Goal: Navigation & Orientation: Find specific page/section

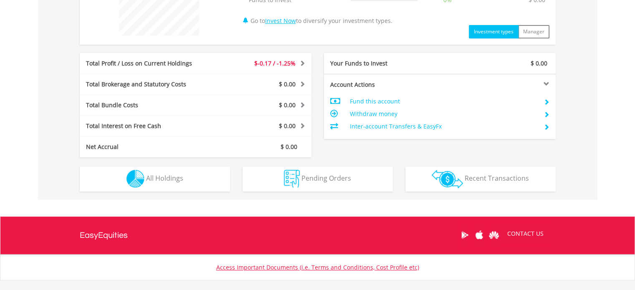
scroll to position [369, 0]
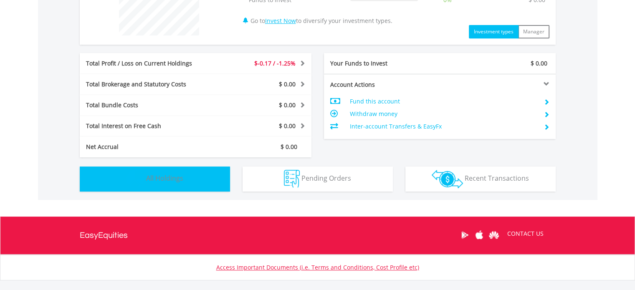
click at [153, 170] on button "Holdings All Holdings" at bounding box center [155, 178] width 150 height 25
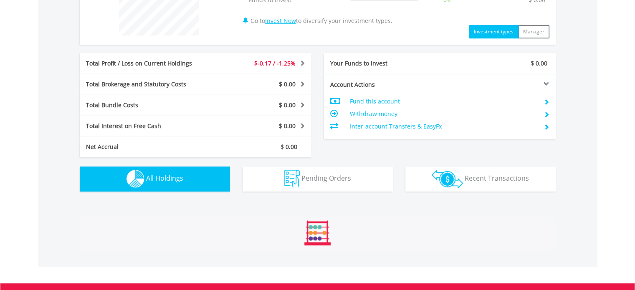
scroll to position [532, 0]
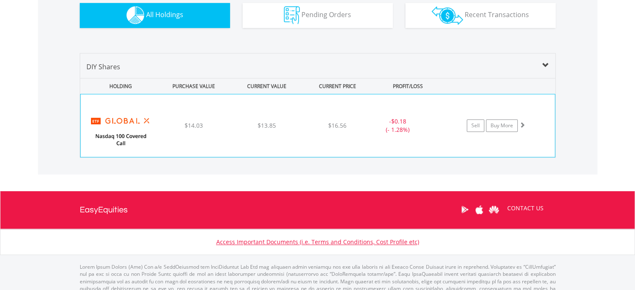
click at [174, 138] on div "﻿ Global X Nasdaq 100 Covered Call ETF $14.03 $13.85 $16.56 - $0.18 (- 1.28%) S…" at bounding box center [318, 125] width 474 height 63
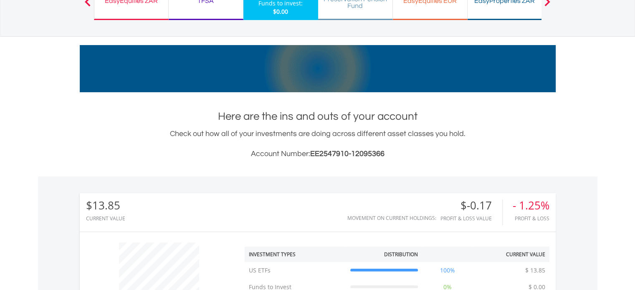
scroll to position [0, 0]
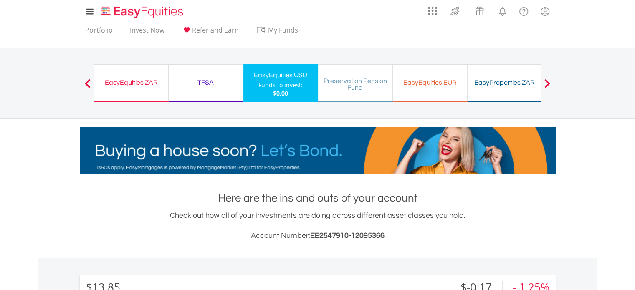
click at [145, 91] on div "EasyEquities ZAR Funds to invest: $0.00" at bounding box center [131, 83] width 75 height 38
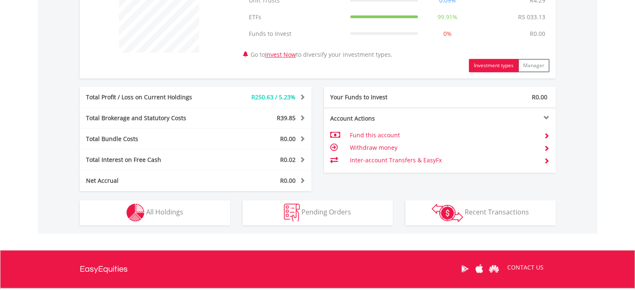
scroll to position [352, 0]
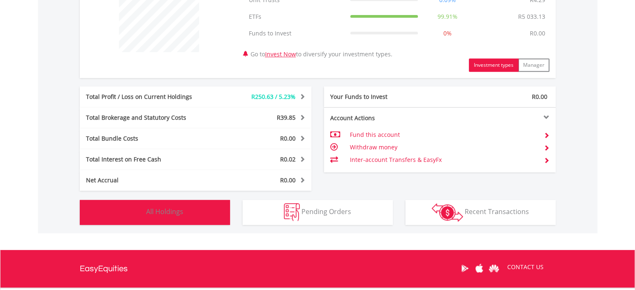
click at [143, 217] on img "button" at bounding box center [135, 212] width 18 height 18
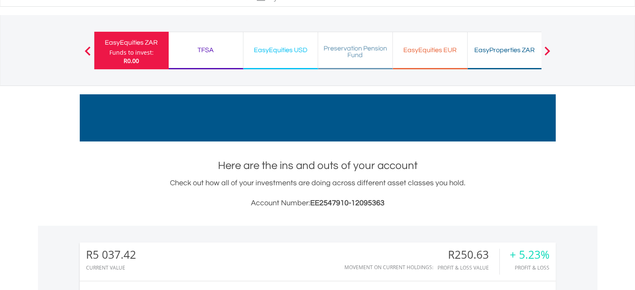
scroll to position [0, 0]
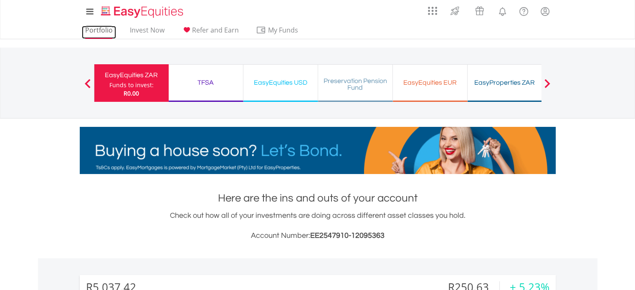
click at [92, 30] on link "Portfolio" at bounding box center [99, 32] width 34 height 13
